Goal: Find specific page/section: Find specific page/section

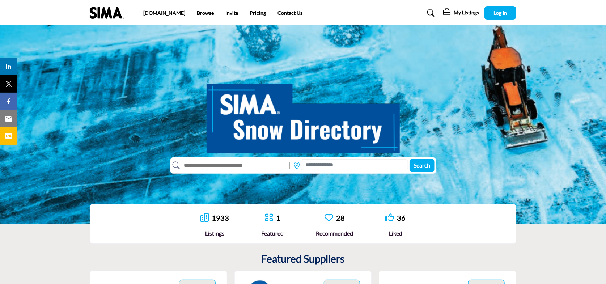
click at [220, 165] on input "text" at bounding box center [233, 165] width 106 height 12
type input "******"
click at [417, 164] on span "Search" at bounding box center [421, 165] width 17 height 7
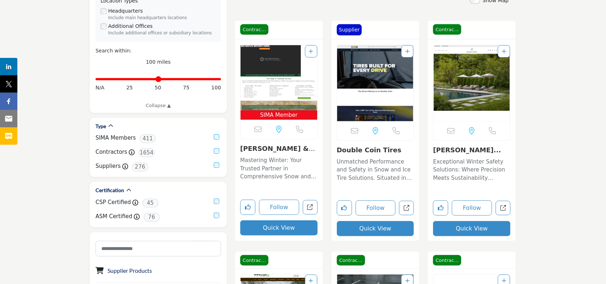
scroll to position [181, 0]
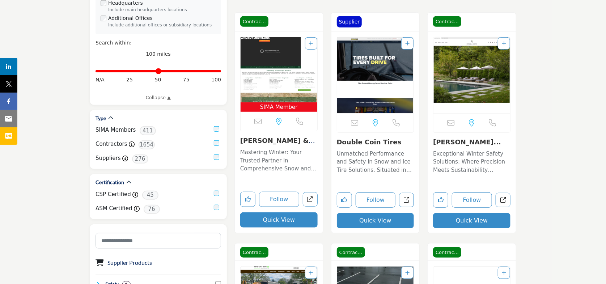
click at [273, 142] on link "[PERSON_NAME] & [PERSON_NAME]" at bounding box center [277, 145] width 75 height 16
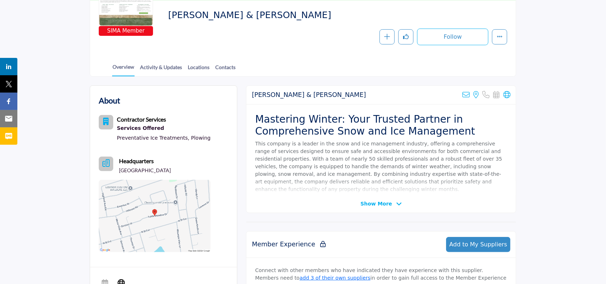
scroll to position [145, 0]
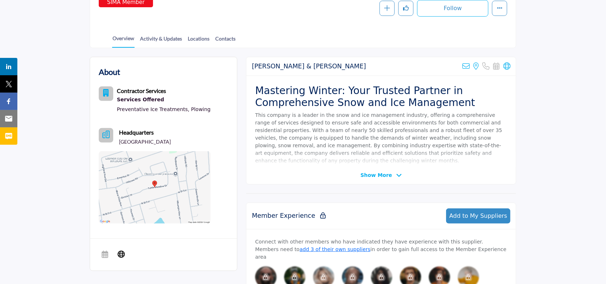
click at [377, 172] on span "Show More" at bounding box center [375, 175] width 31 height 8
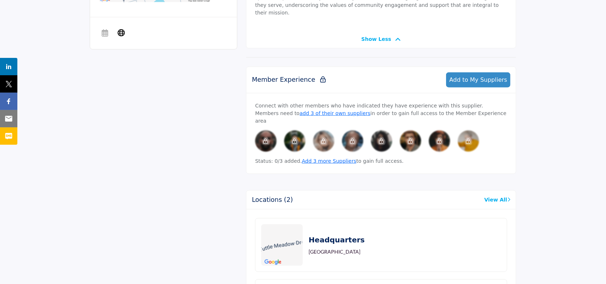
scroll to position [282, 0]
